Goal: Task Accomplishment & Management: Use online tool/utility

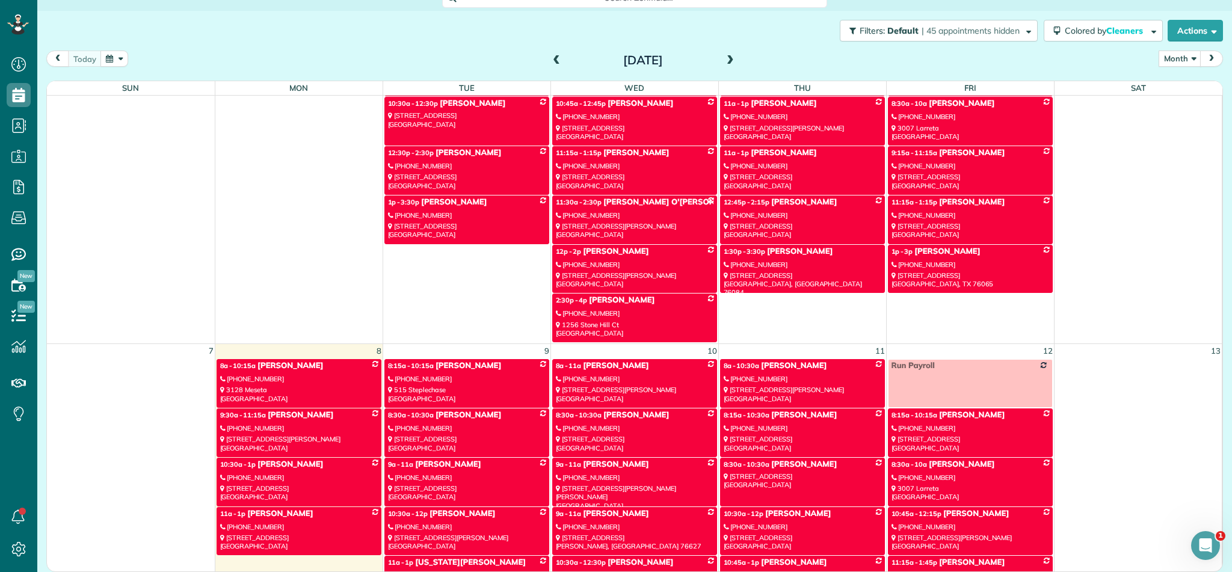
scroll to position [202, 0]
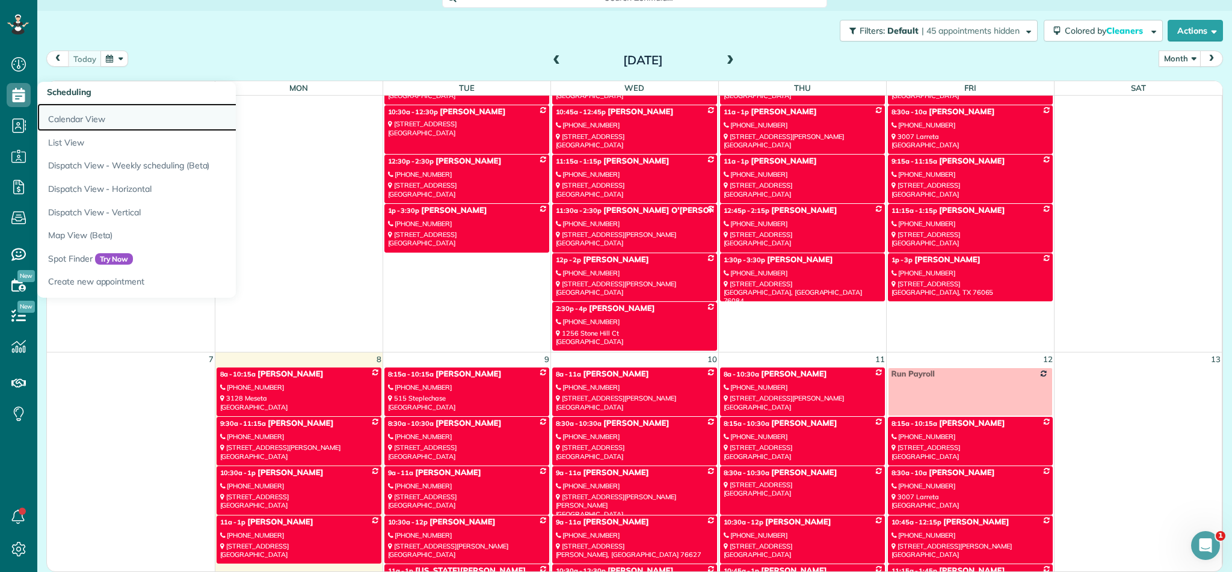
click at [103, 118] on link "Calendar View" at bounding box center [187, 117] width 301 height 28
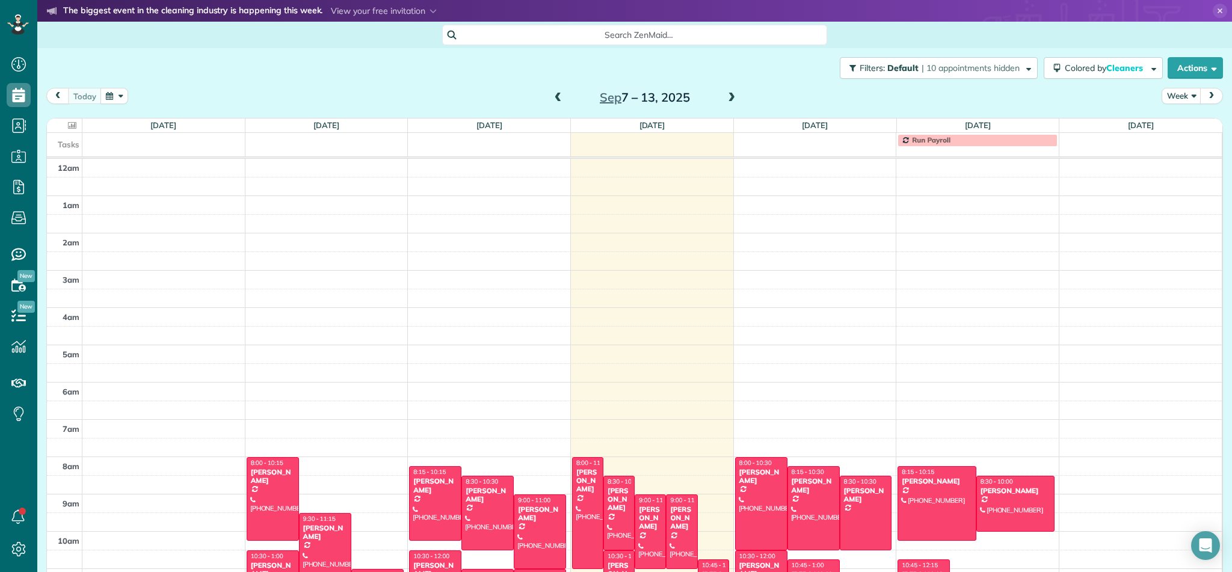
click at [81, 121] on th at bounding box center [65, 126] width 36 height 14
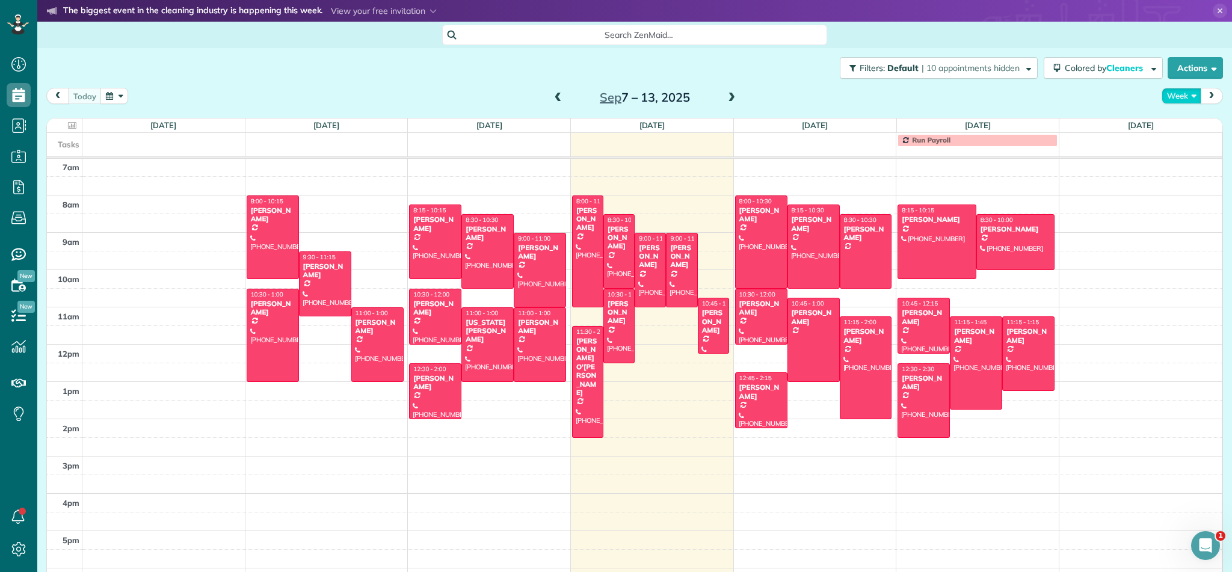
click at [1191, 95] on button "Week" at bounding box center [1182, 96] width 40 height 16
click at [1187, 173] on link "Month" at bounding box center [1210, 172] width 95 height 24
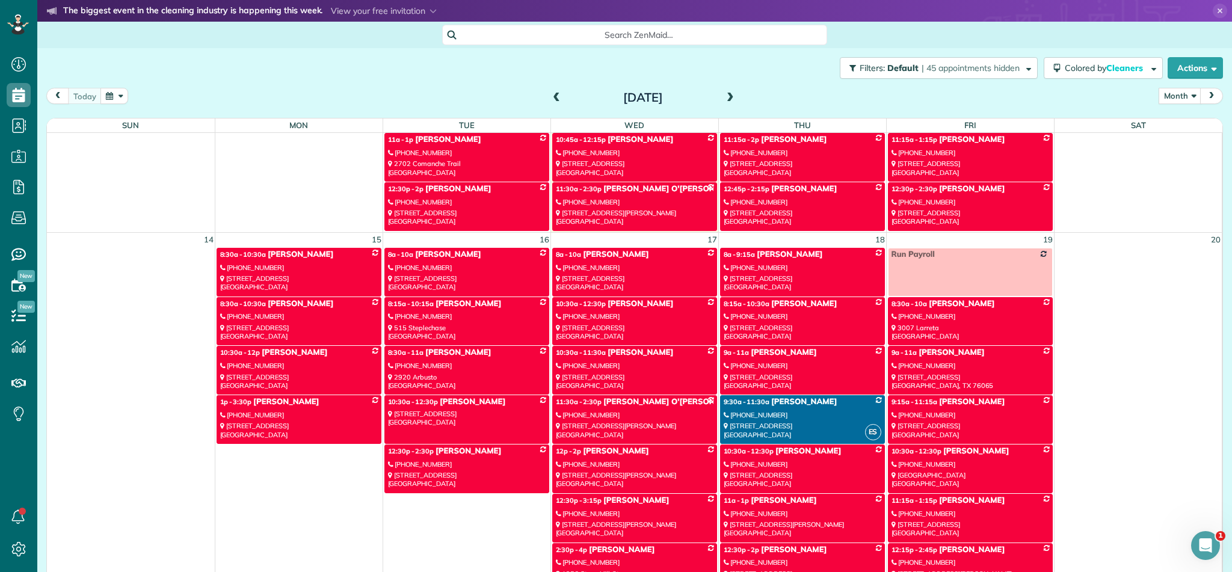
scroll to position [714, 0]
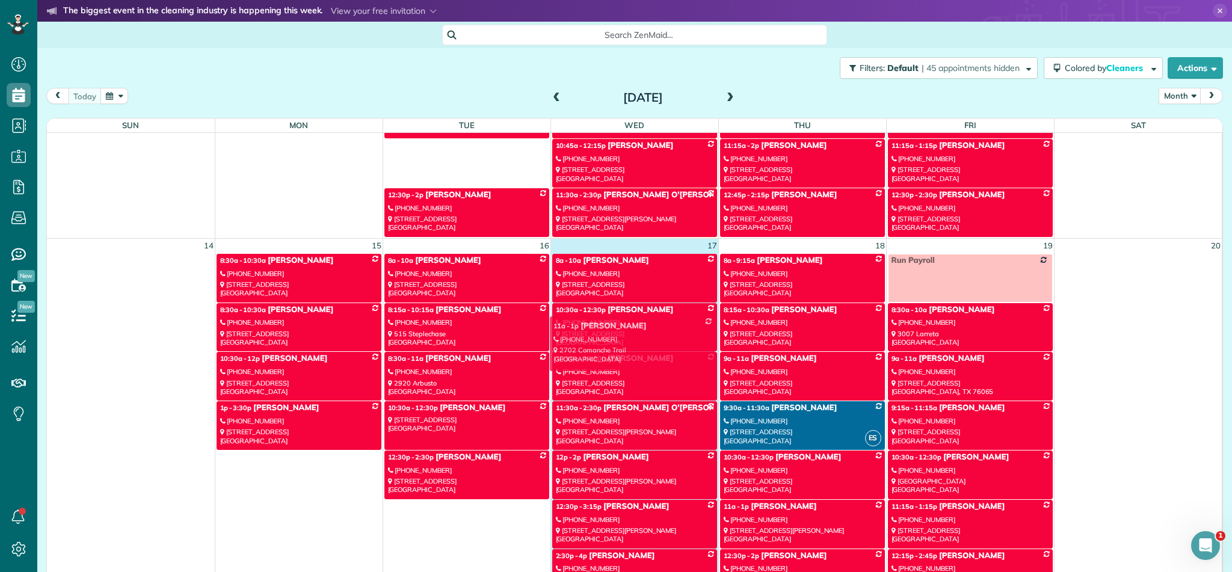
drag, startPoint x: 481, startPoint y: 162, endPoint x: 647, endPoint y: 339, distance: 242.7
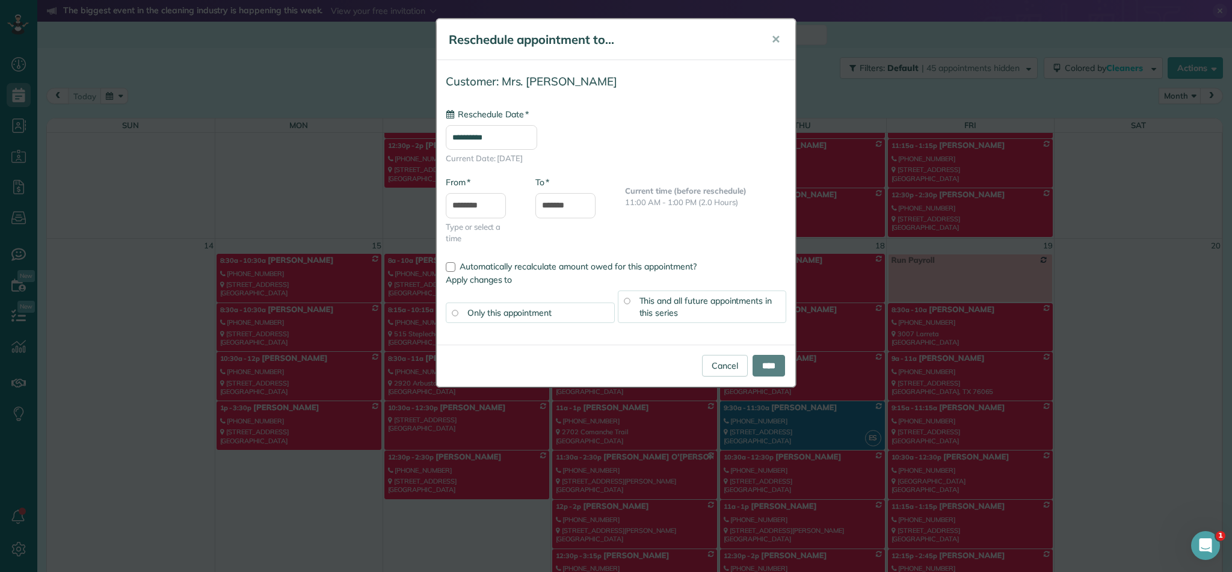
scroll to position [741, 0]
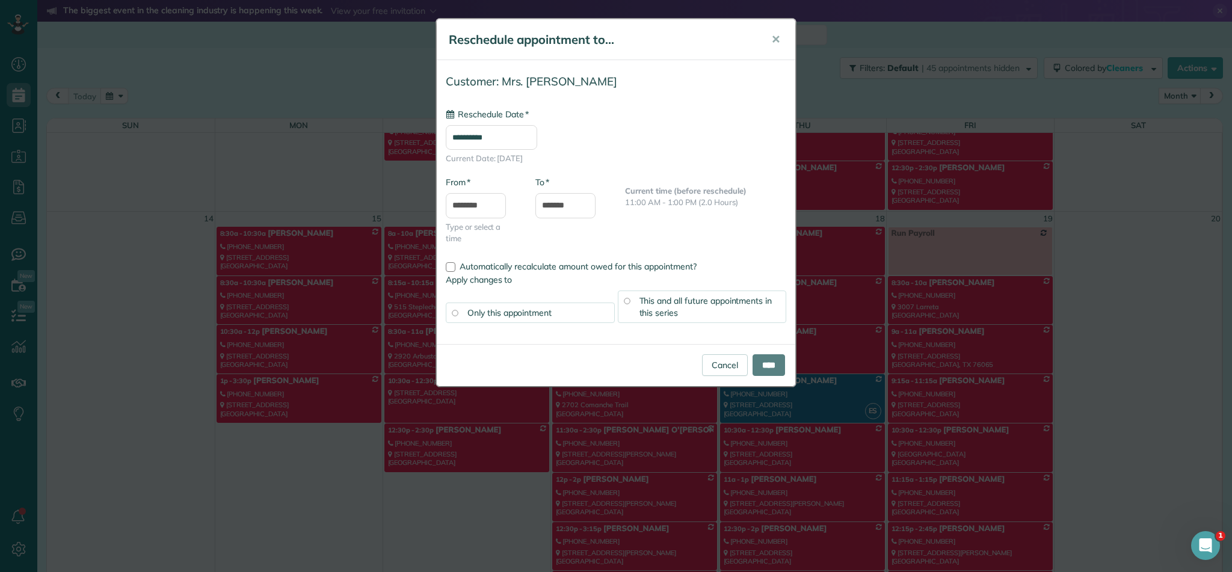
type input "**********"
click at [768, 365] on input "****" at bounding box center [769, 365] width 32 height 22
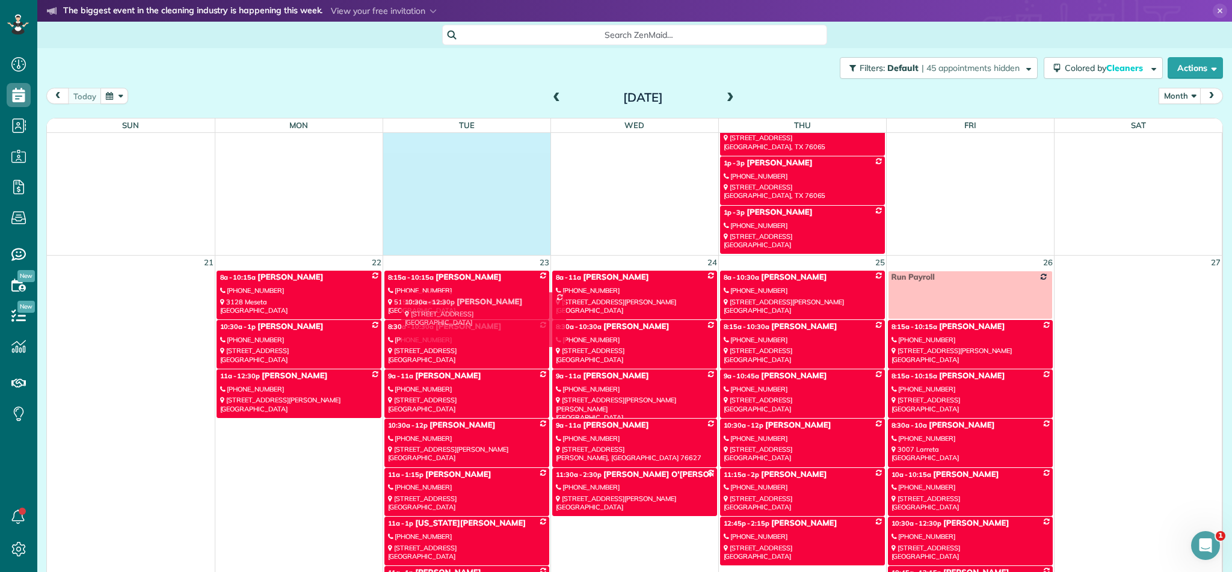
scroll to position [1315, 0]
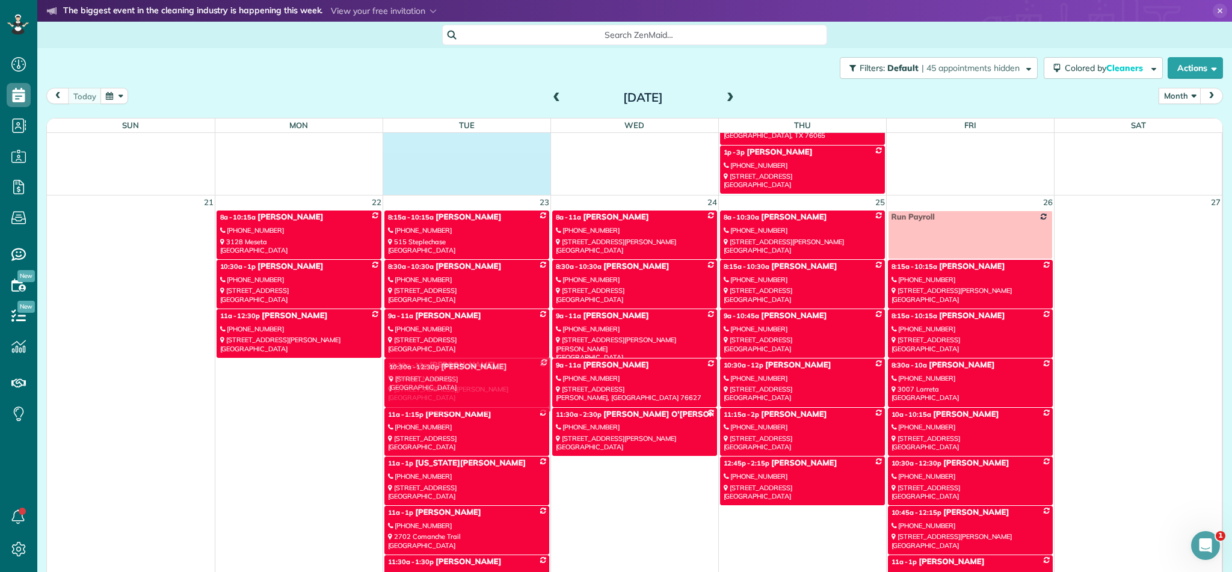
drag, startPoint x: 476, startPoint y: 226, endPoint x: 477, endPoint y: 362, distance: 136.0
click at [477, 362] on div "Sun Mon Tue Wed Thu Fri Sat 31 1 2 3 4 5 6 8:15a - 10:15a [PERSON_NAME] [PHONE_…" at bounding box center [635, 365] width 1176 height 492
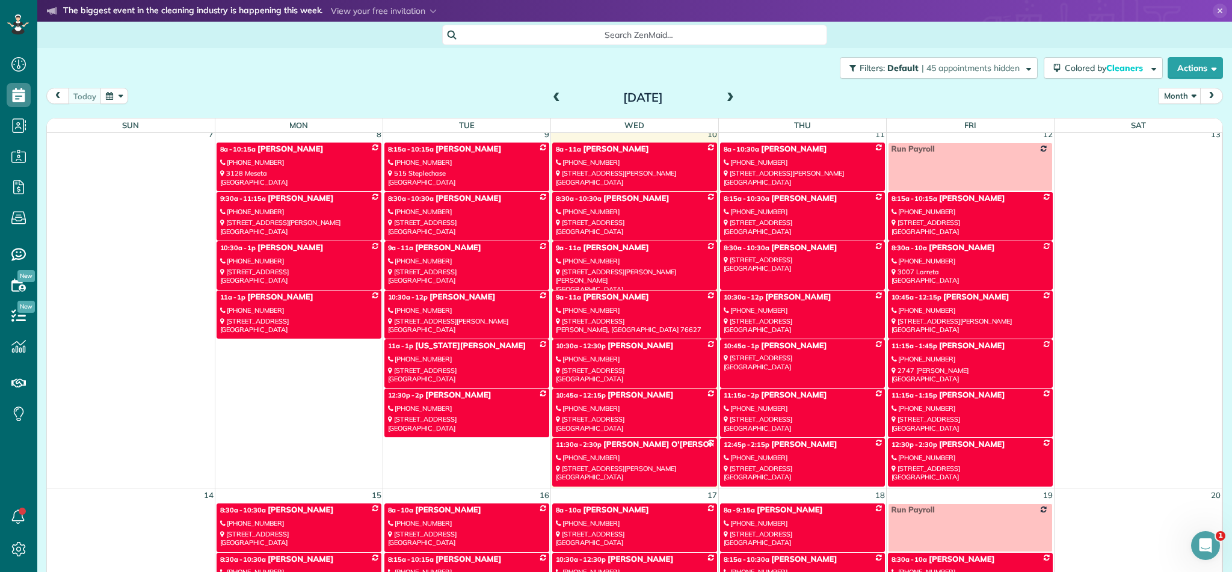
scroll to position [464, 0]
